Goal: Find specific page/section: Find specific page/section

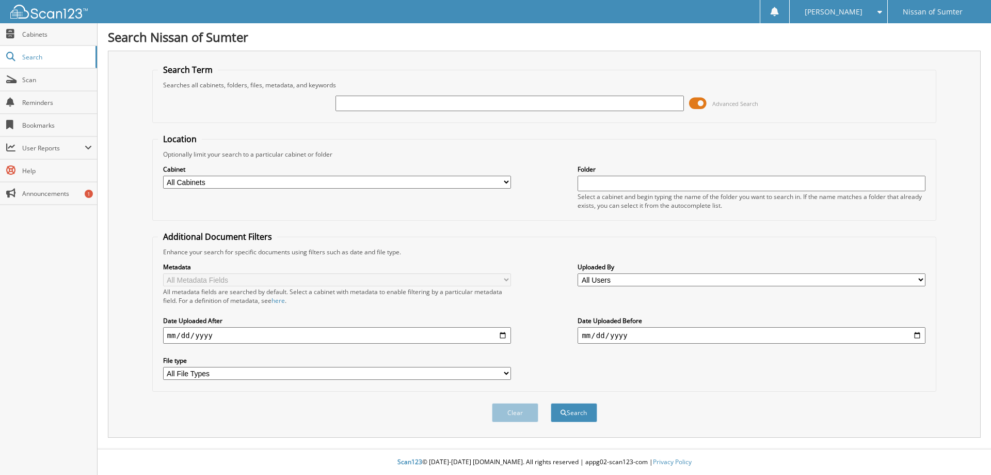
click at [597, 107] on input "text" at bounding box center [510, 103] width 348 height 15
type input "64567"
click at [701, 105] on span at bounding box center [698, 103] width 18 height 15
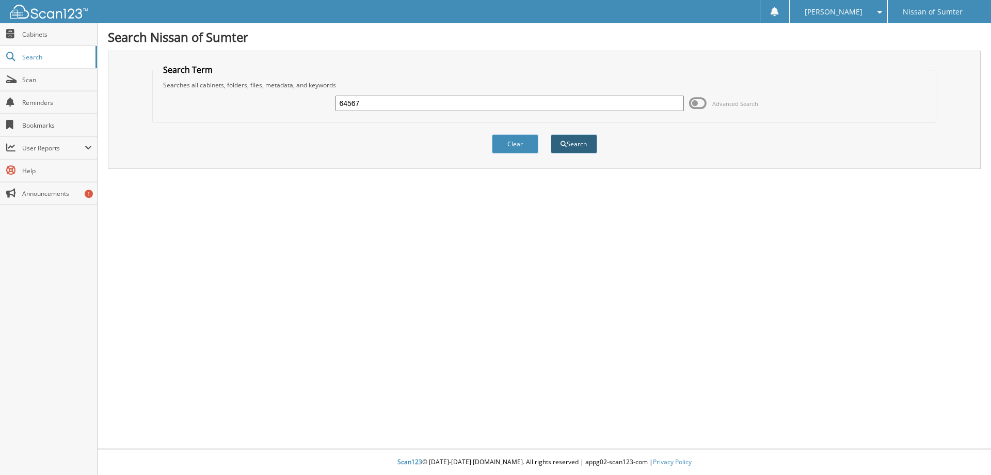
click at [574, 150] on button "Search" at bounding box center [574, 143] width 46 height 19
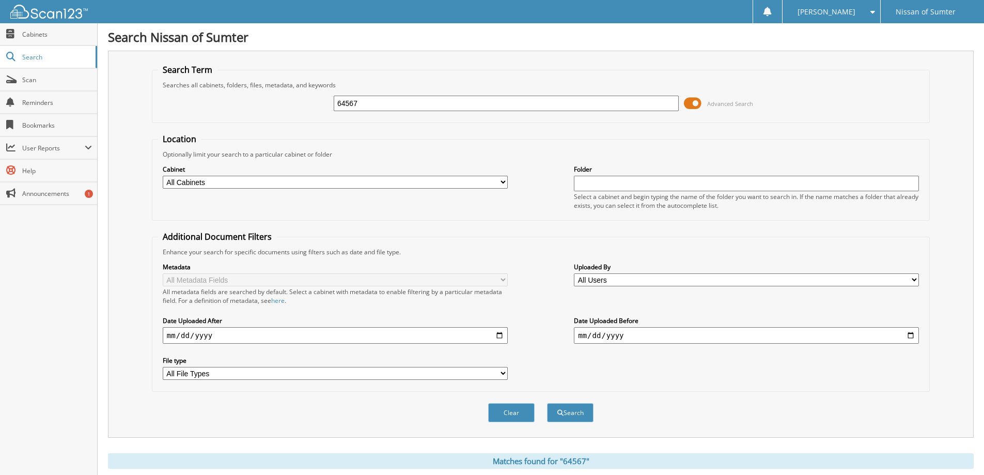
click at [693, 105] on span at bounding box center [693, 103] width 18 height 15
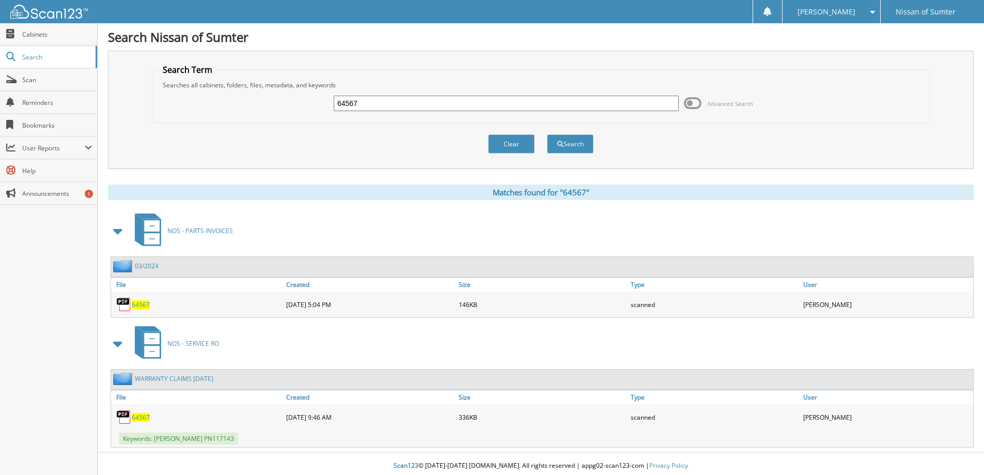
click at [146, 417] on span "64567" at bounding box center [141, 417] width 18 height 9
